Goal: Transaction & Acquisition: Book appointment/travel/reservation

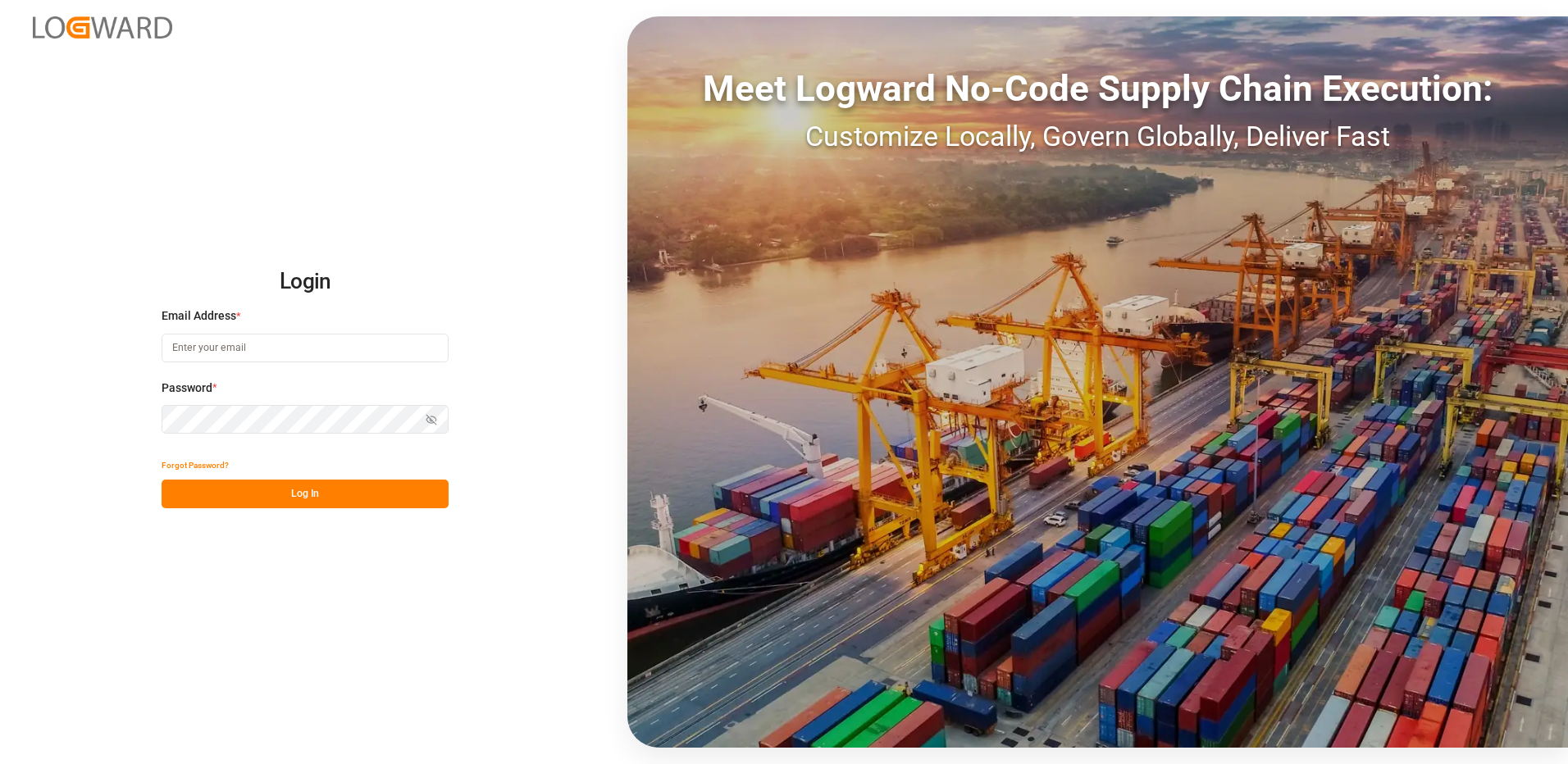
type input "[EMAIL_ADDRESS][DOMAIN_NAME]"
click at [269, 499] on button "Log In" at bounding box center [305, 494] width 287 height 29
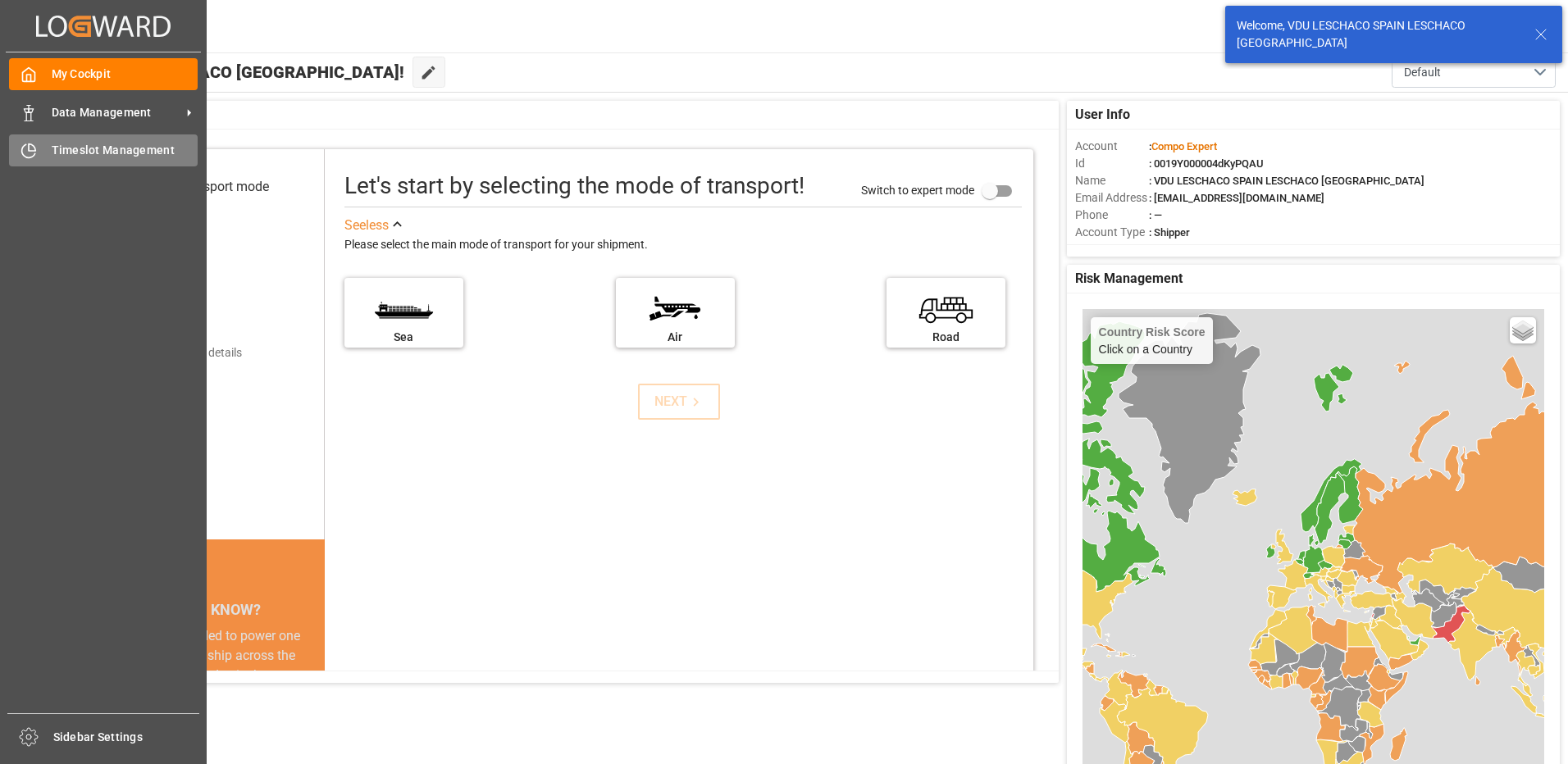
click at [22, 151] on icon at bounding box center [28, 150] width 16 height 16
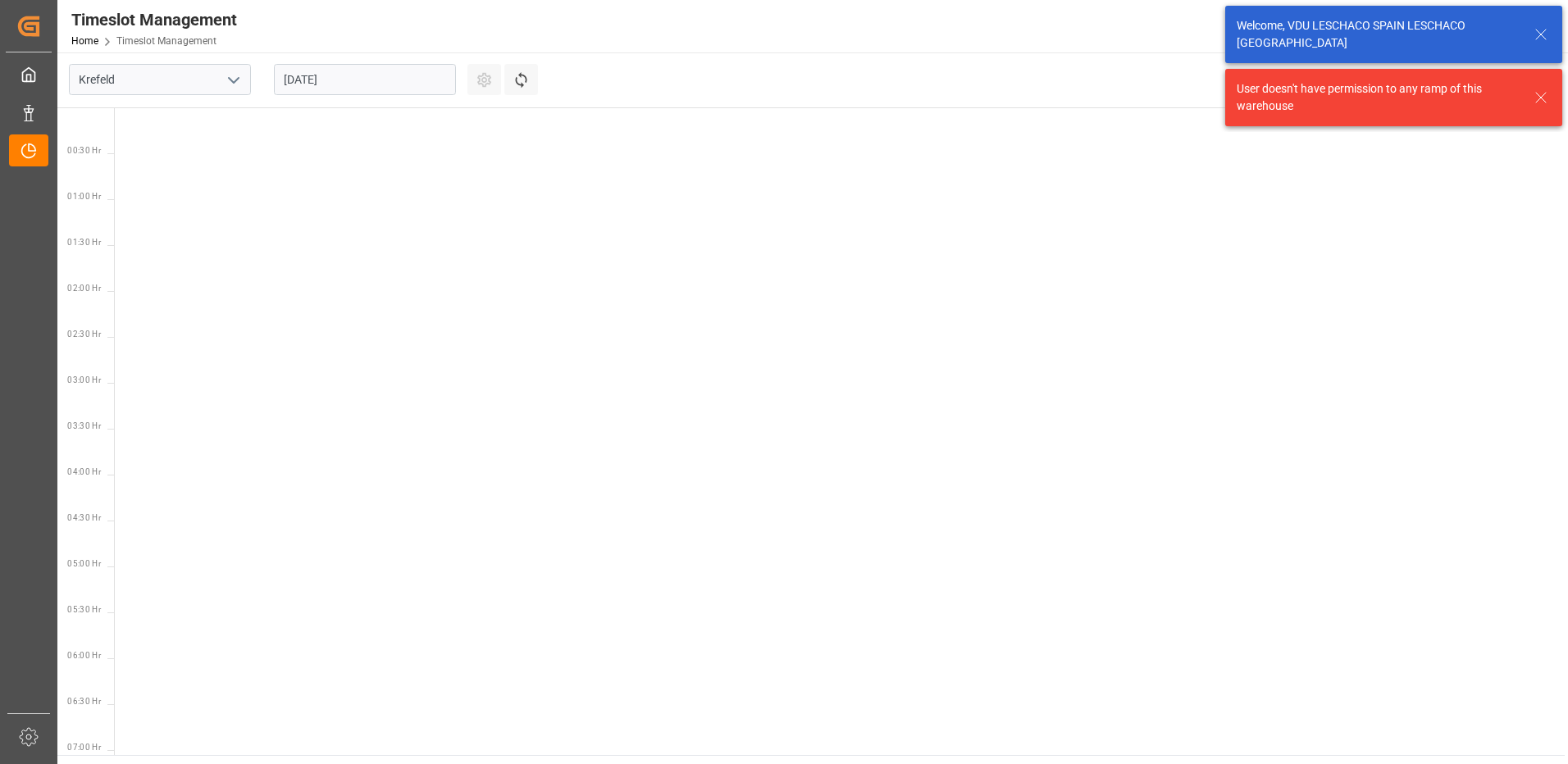
scroll to position [1217, 0]
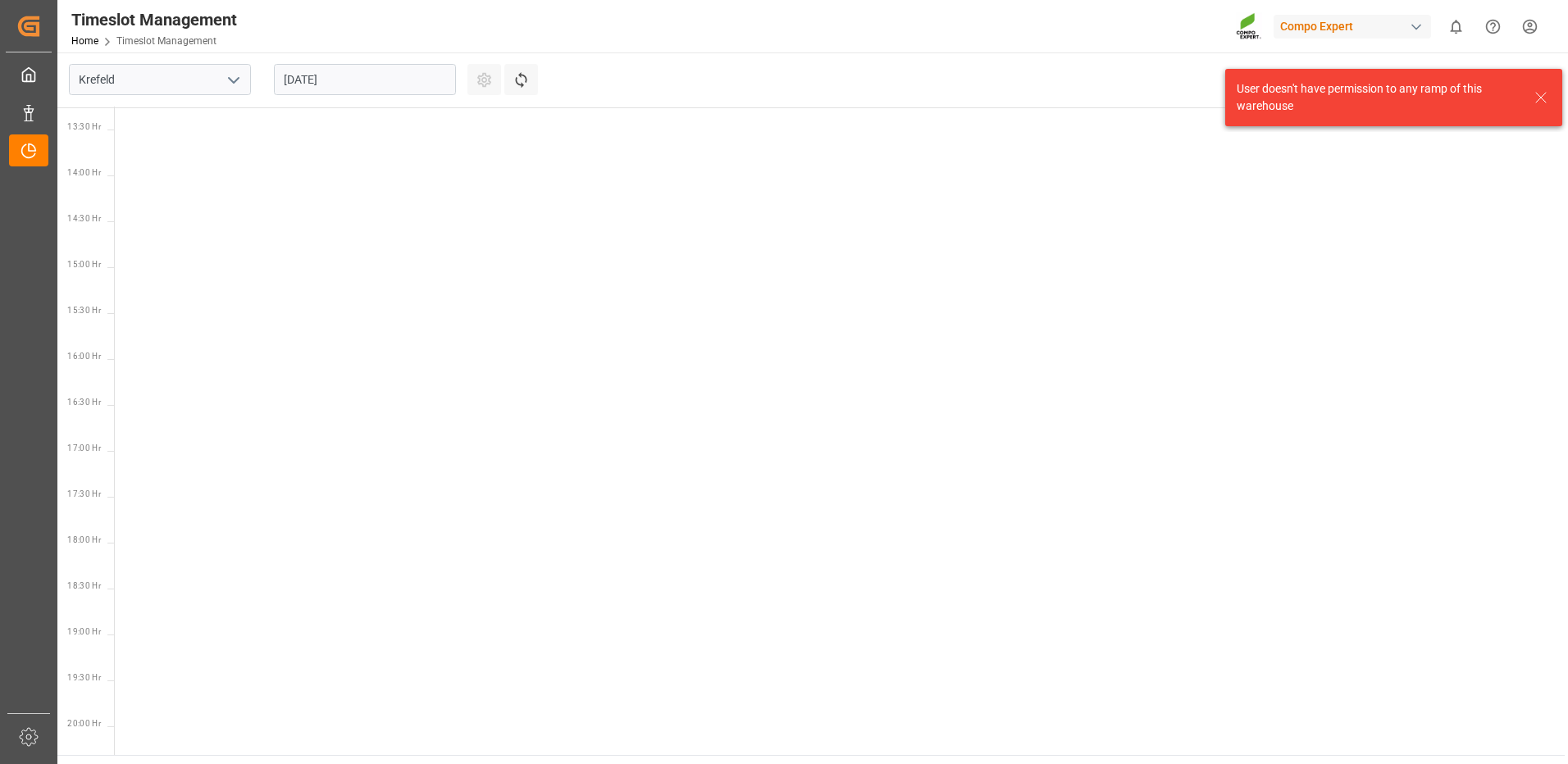
click at [235, 80] on polyline "open menu" at bounding box center [233, 80] width 10 height 5
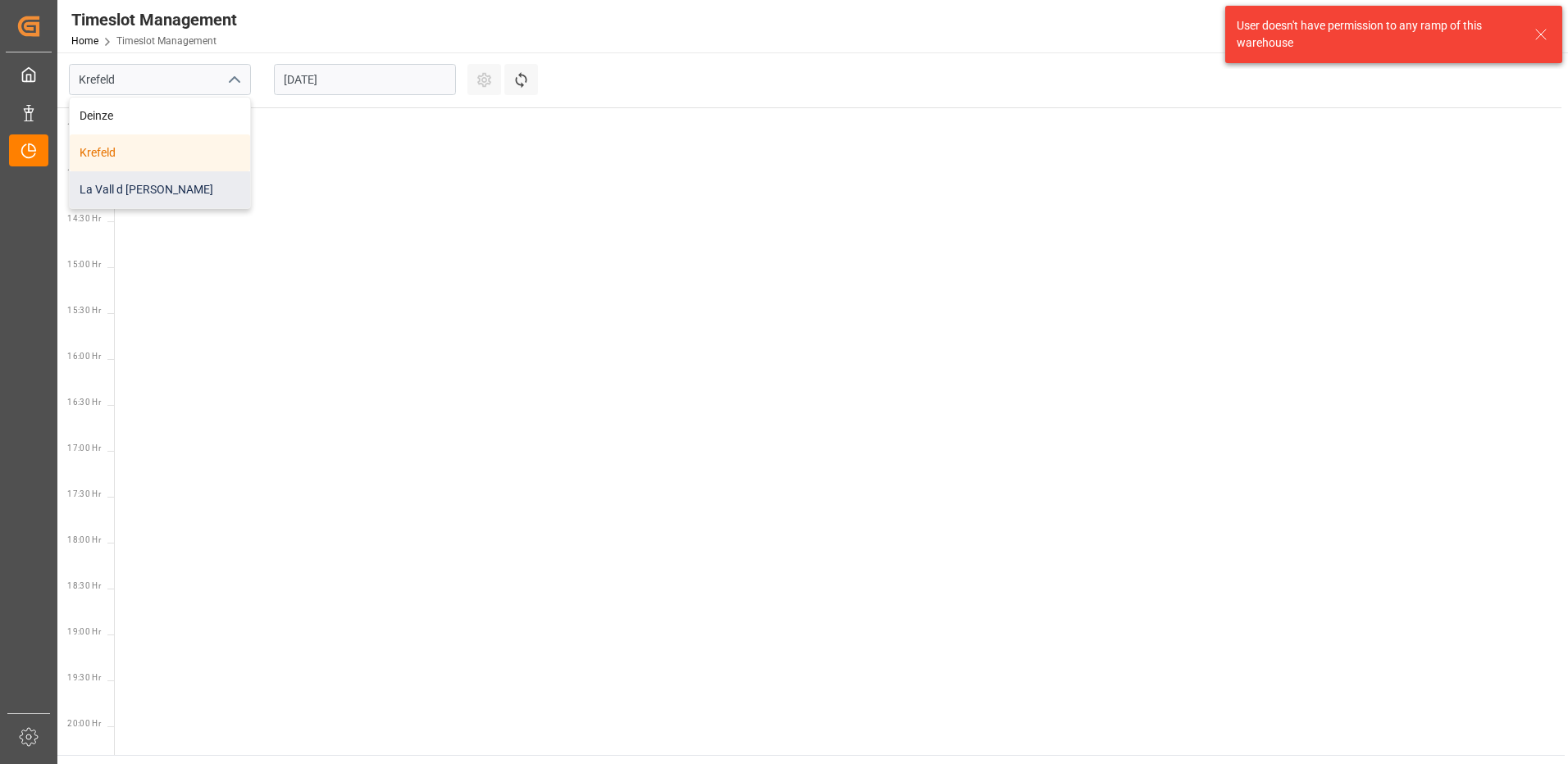
click at [160, 188] on div "La Vall d [PERSON_NAME]" at bounding box center [160, 189] width 181 height 37
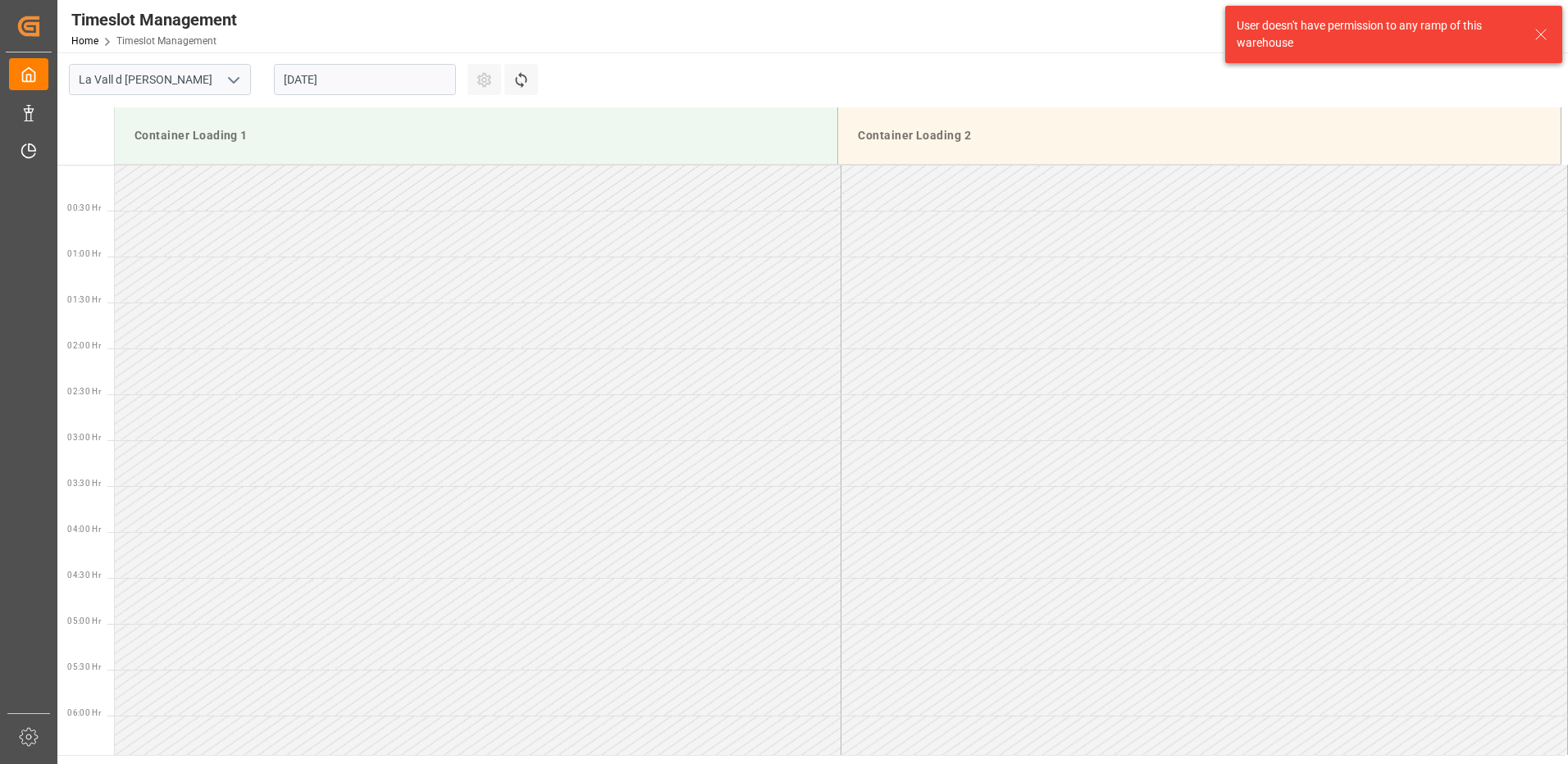
scroll to position [1274, 0]
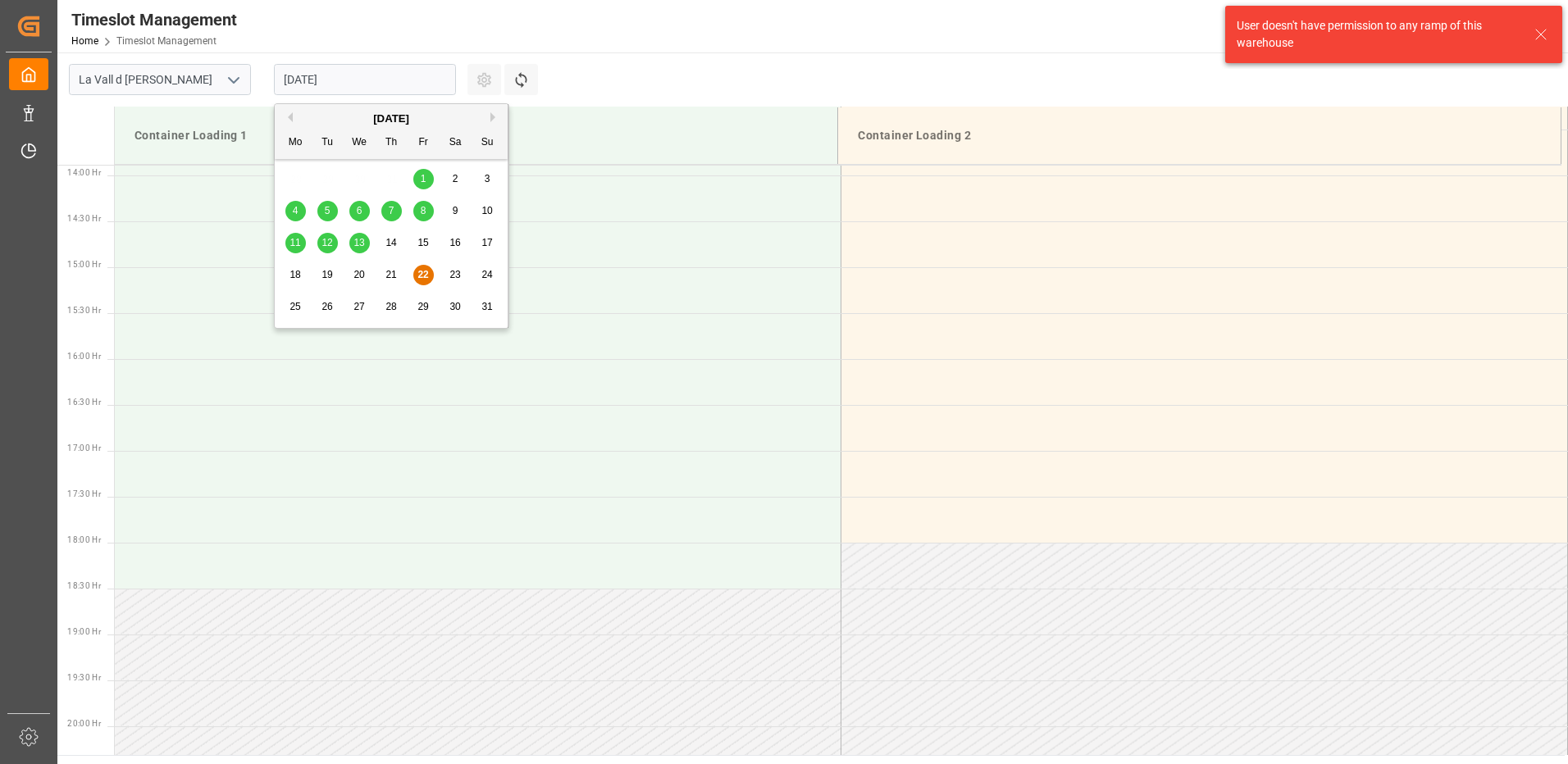
click at [334, 83] on input "[DATE]" at bounding box center [365, 79] width 182 height 32
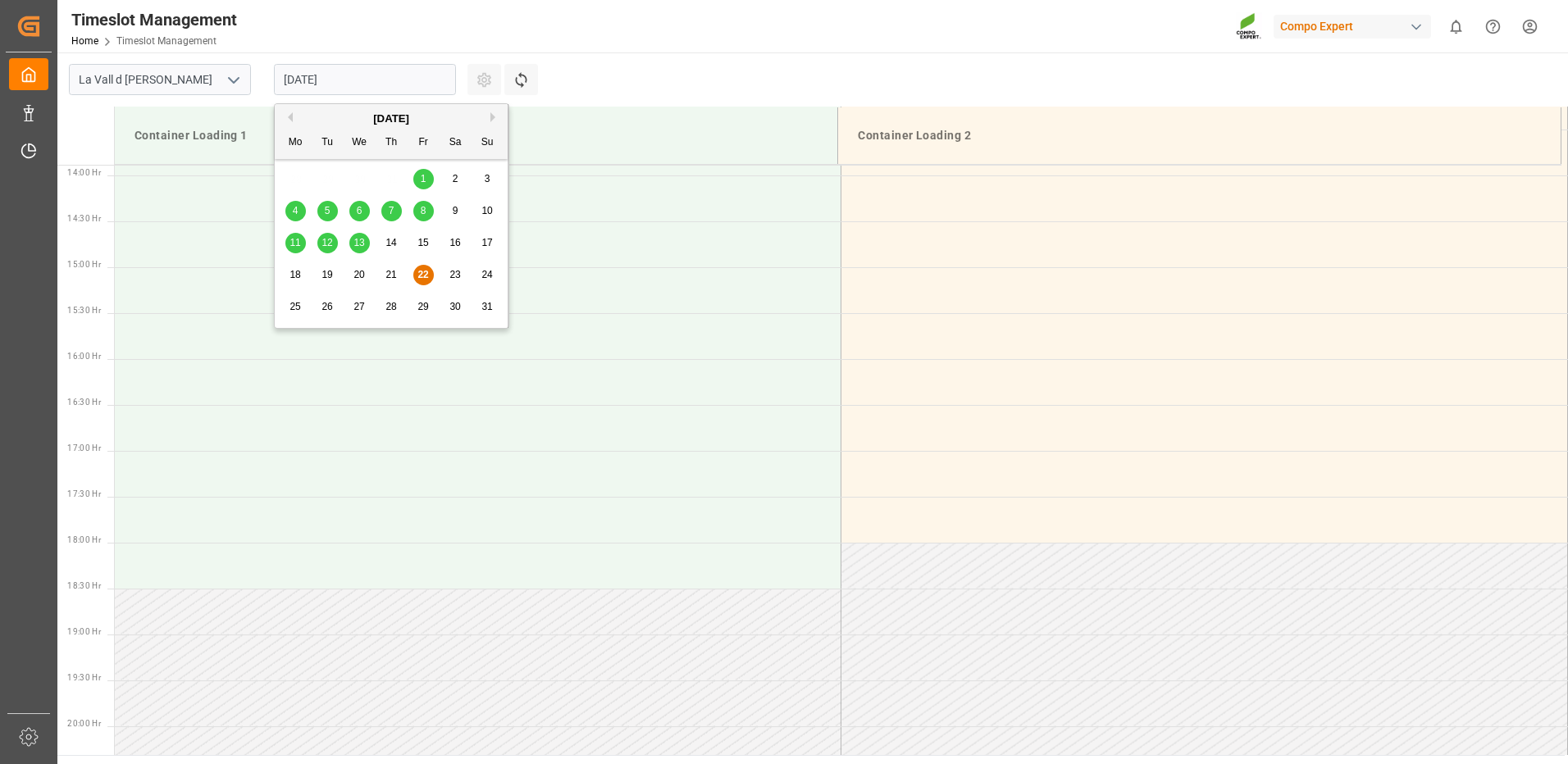
click at [287, 308] on div "25" at bounding box center [295, 307] width 20 height 20
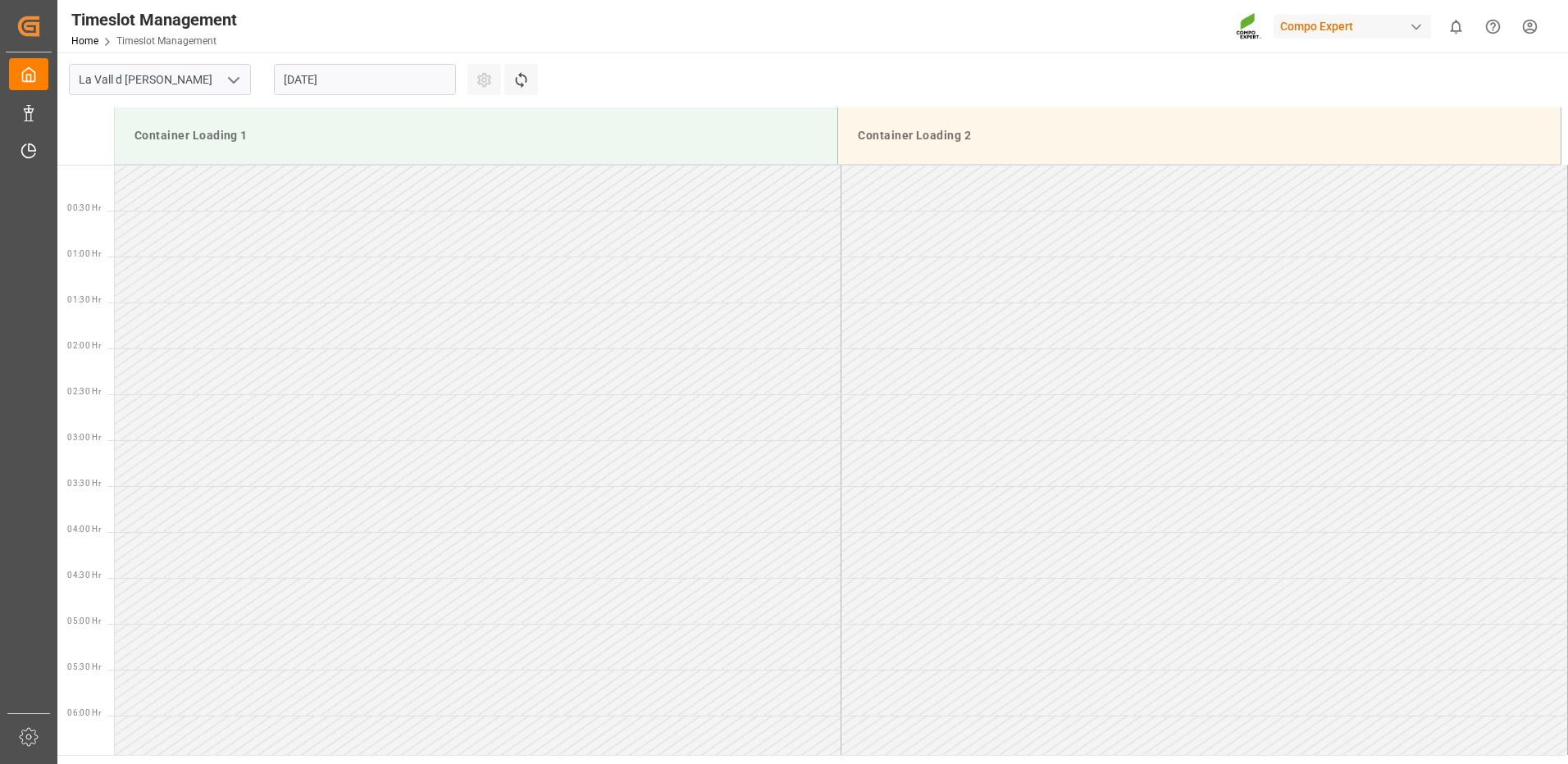
scroll to position [655, 0]
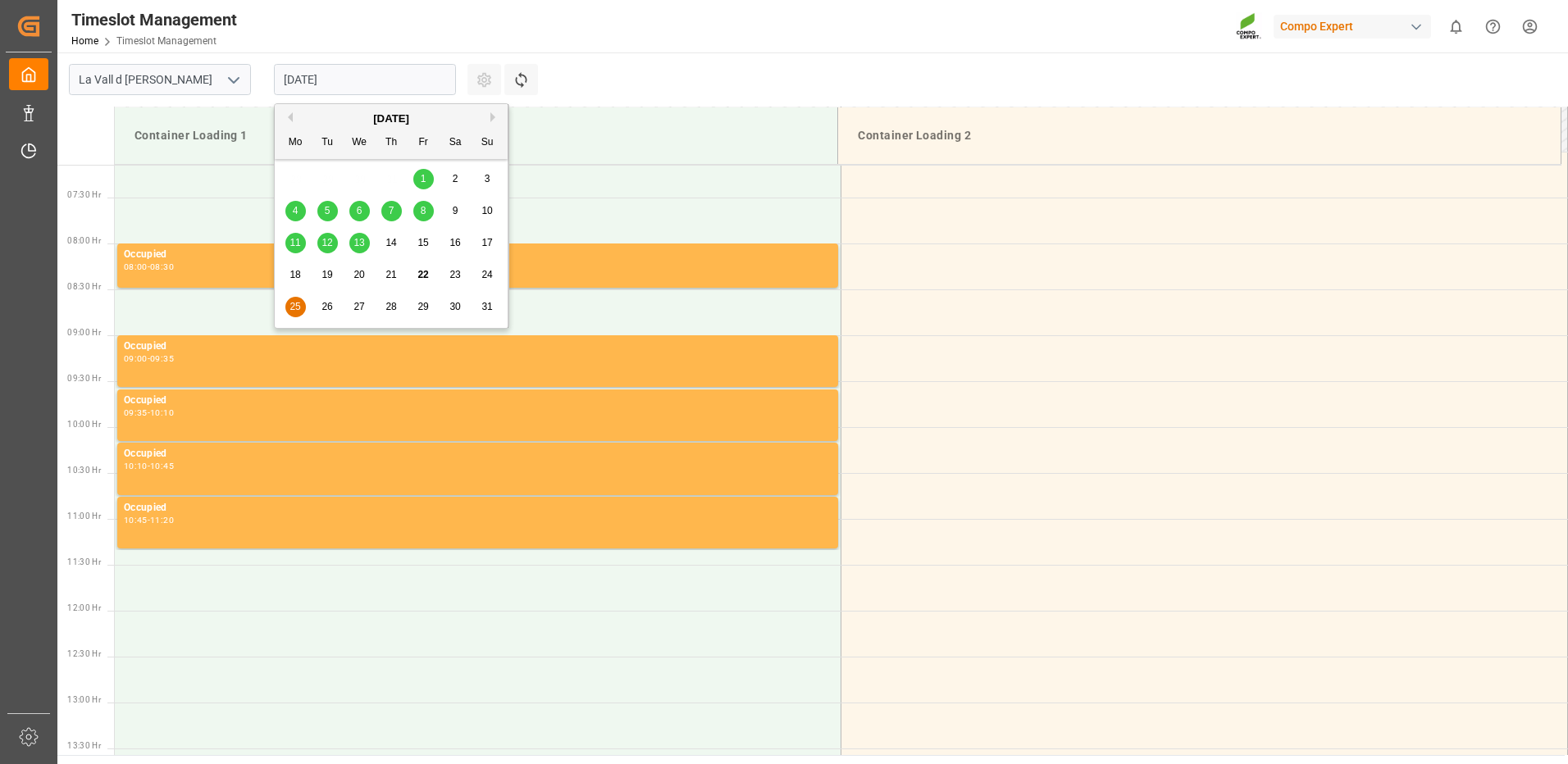
click at [431, 78] on input "[DATE]" at bounding box center [365, 79] width 182 height 32
click at [327, 304] on span "26" at bounding box center [326, 307] width 11 height 11
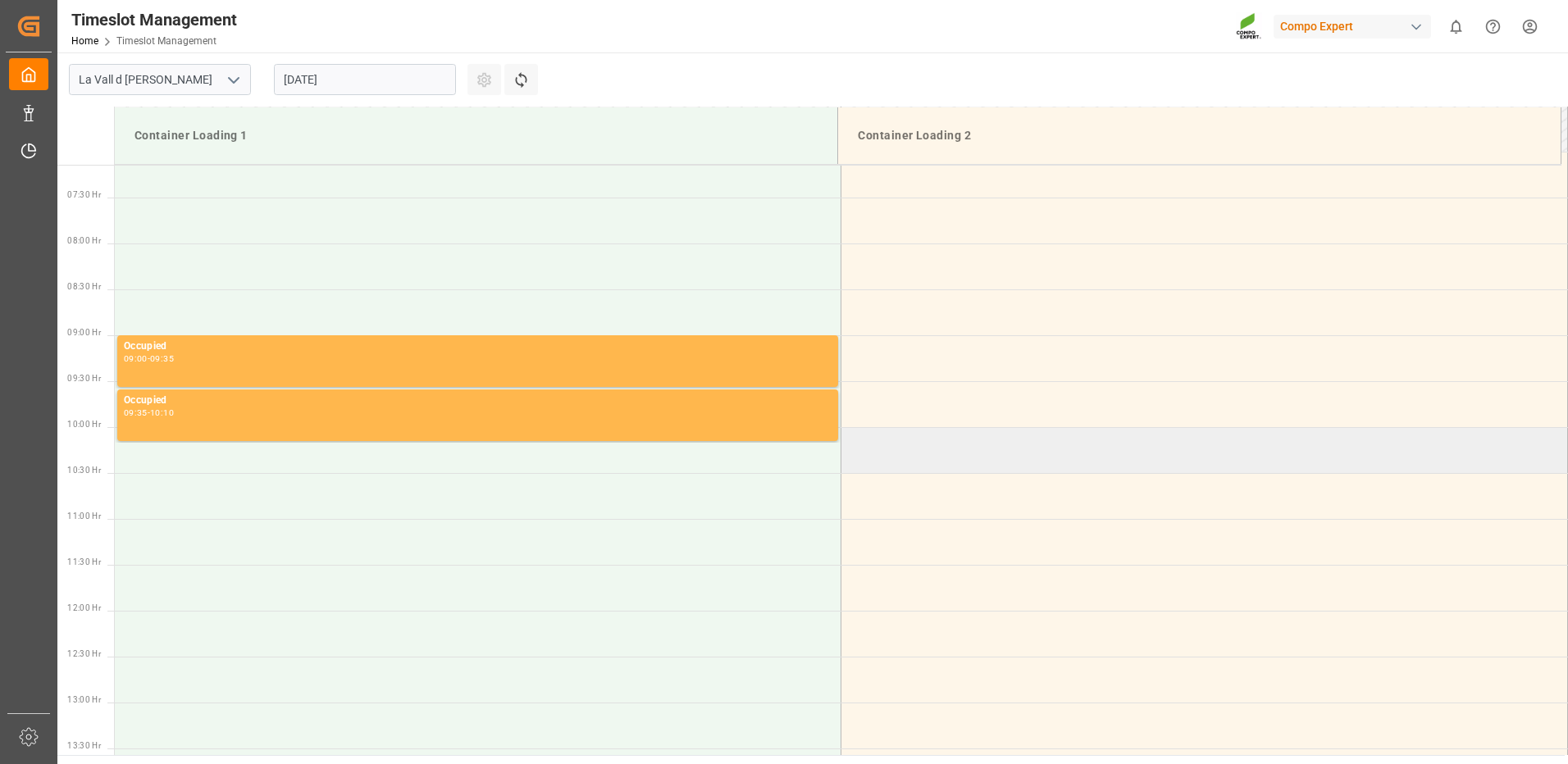
scroll to position [492, 0]
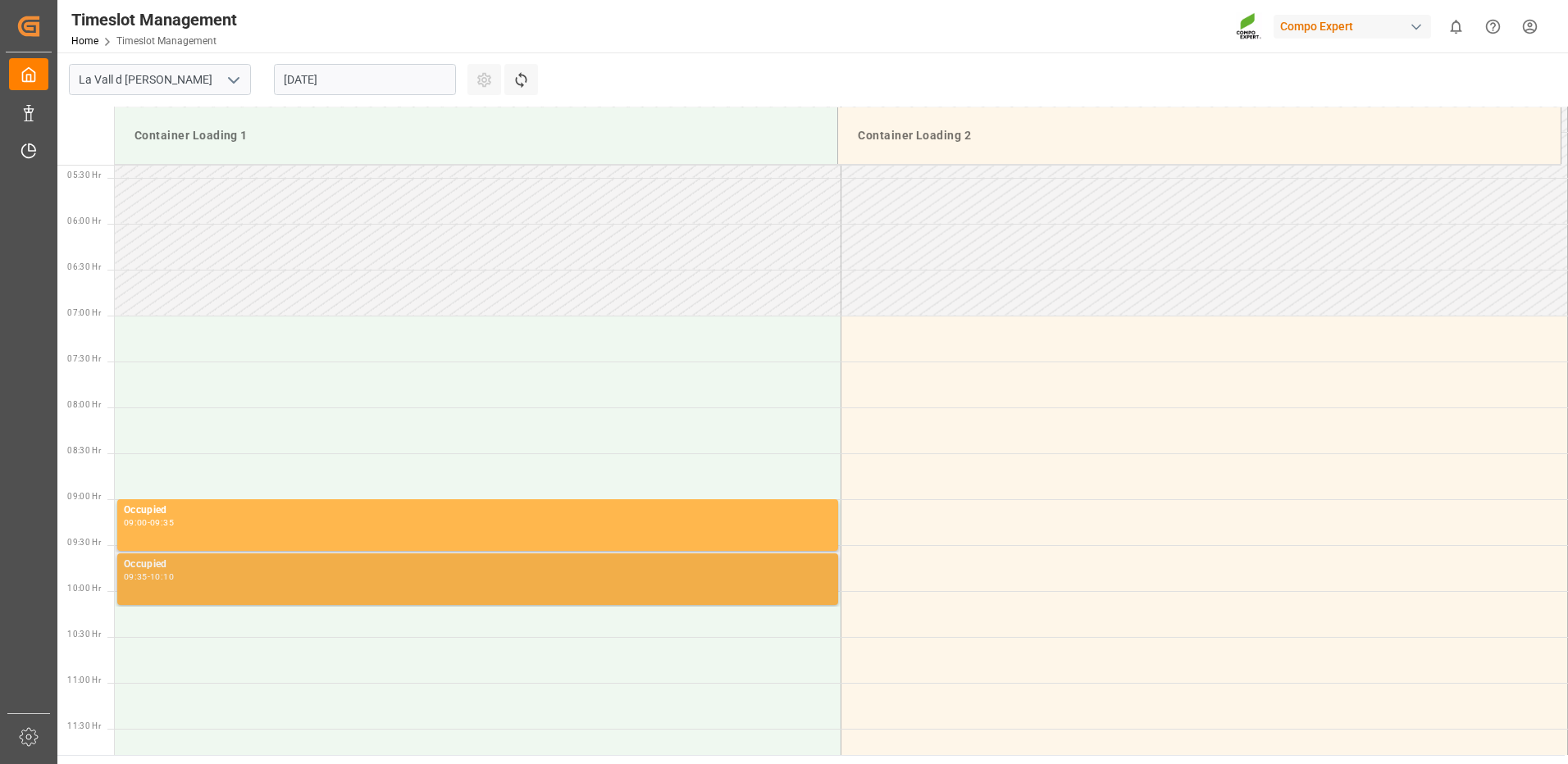
click at [149, 584] on div "Occupied 09:35 - 10:10" at bounding box center [478, 579] width 708 height 45
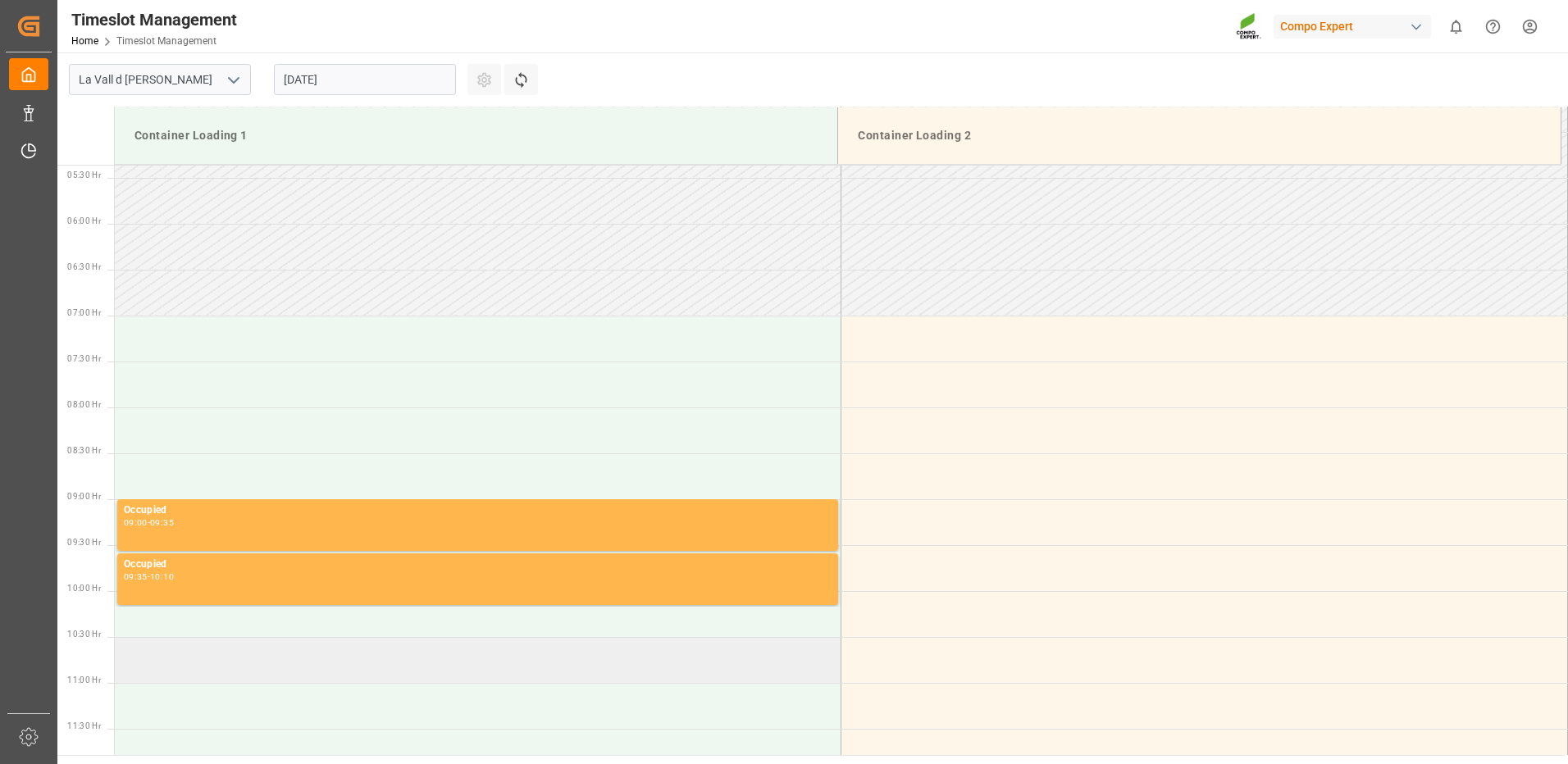
click at [456, 647] on td at bounding box center [478, 660] width 726 height 46
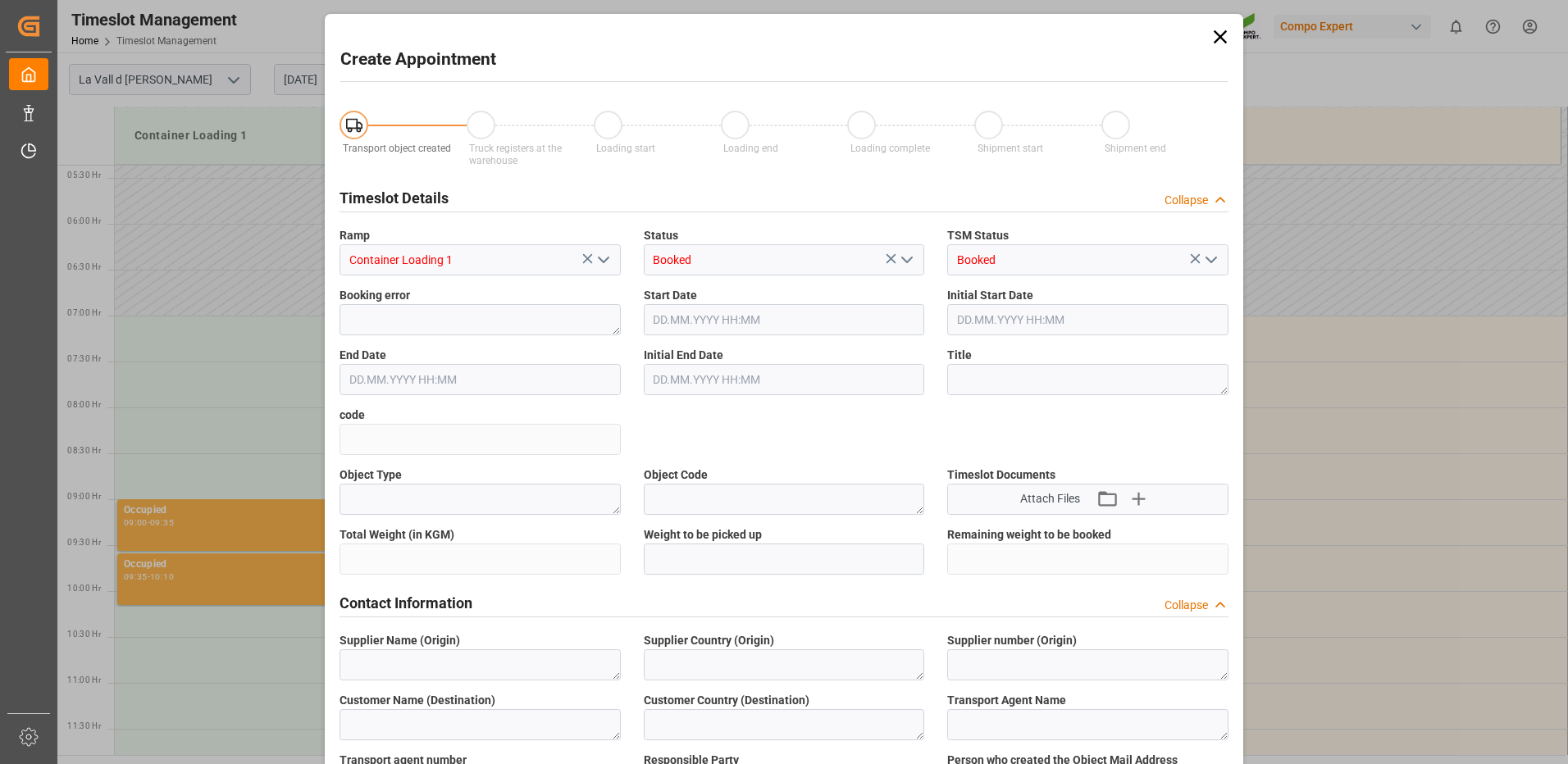
type input "[DATE] 10:30"
type input "[DATE] 11:00"
click at [155, 613] on div "Create Appointment Transport object created Truck registers at the warehouse Lo…" at bounding box center [784, 382] width 1568 height 764
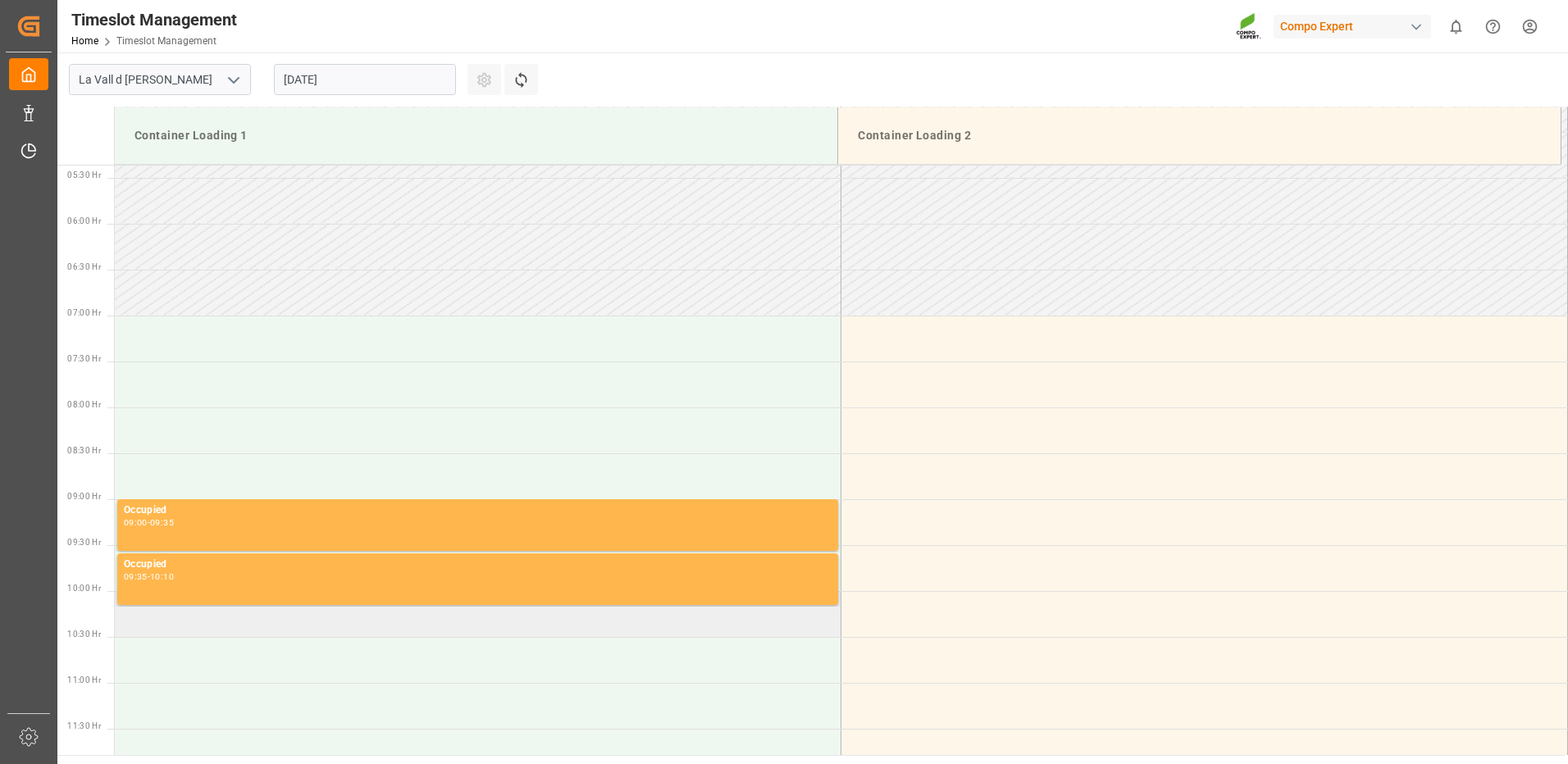
click at [218, 632] on td at bounding box center [478, 614] width 726 height 46
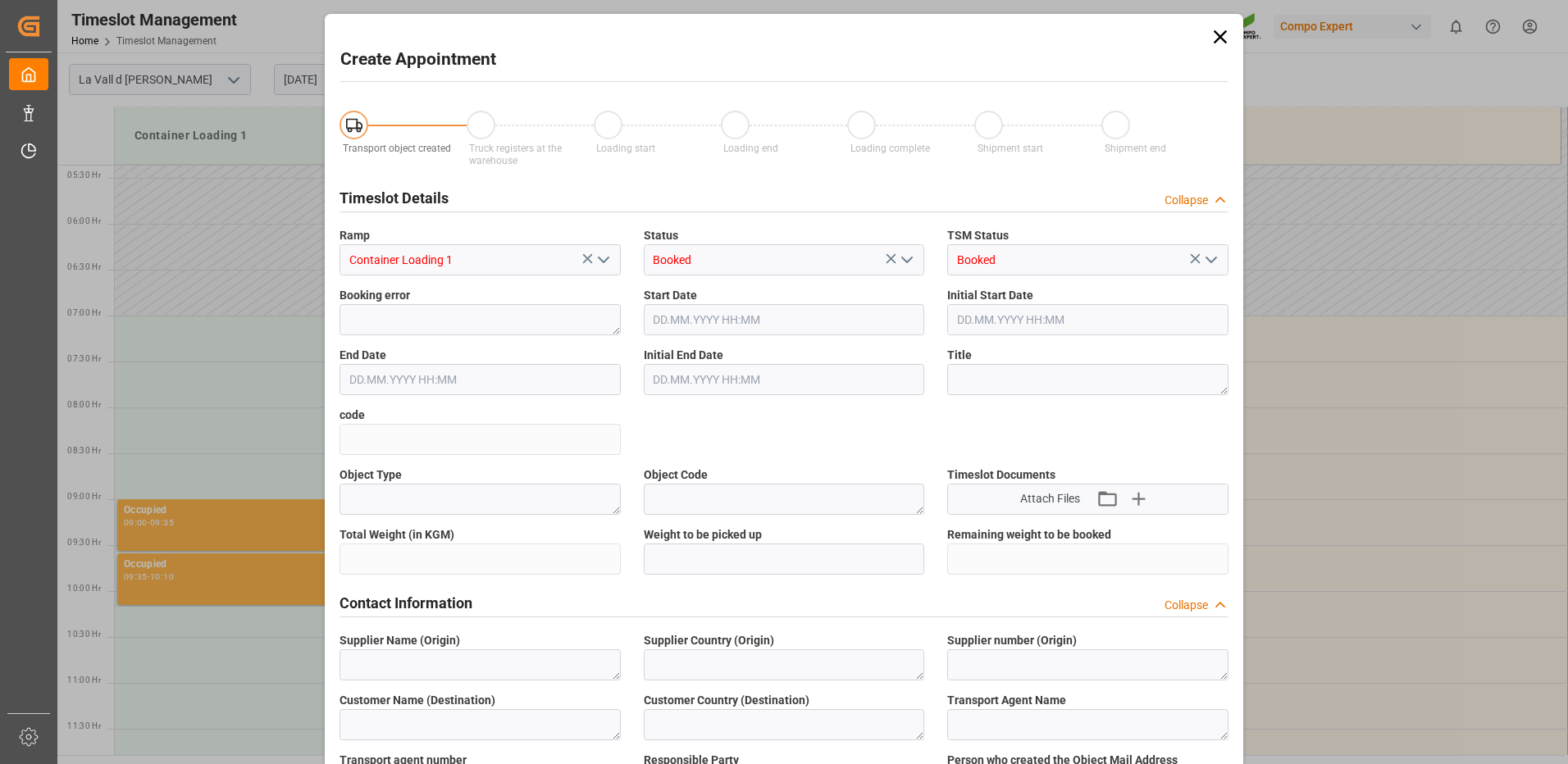
type input "[DATE] 10:00"
type input "[DATE] 10:30"
click at [1224, 37] on icon at bounding box center [1220, 37] width 23 height 23
